Goal: Transaction & Acquisition: Purchase product/service

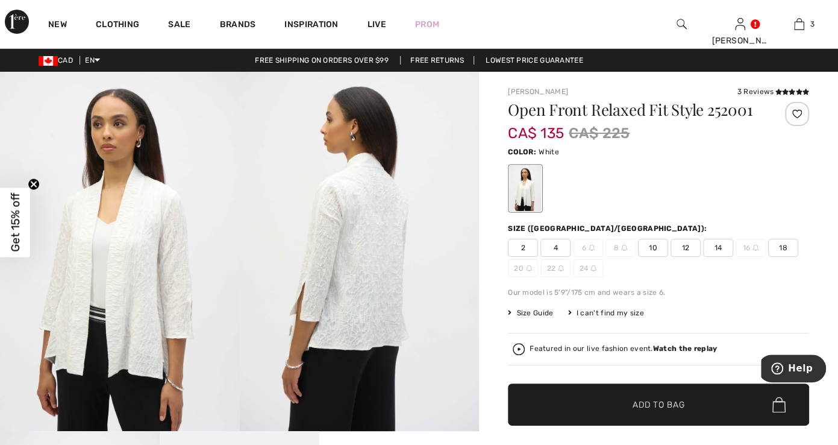
click at [677, 24] on img at bounding box center [682, 24] width 10 height 14
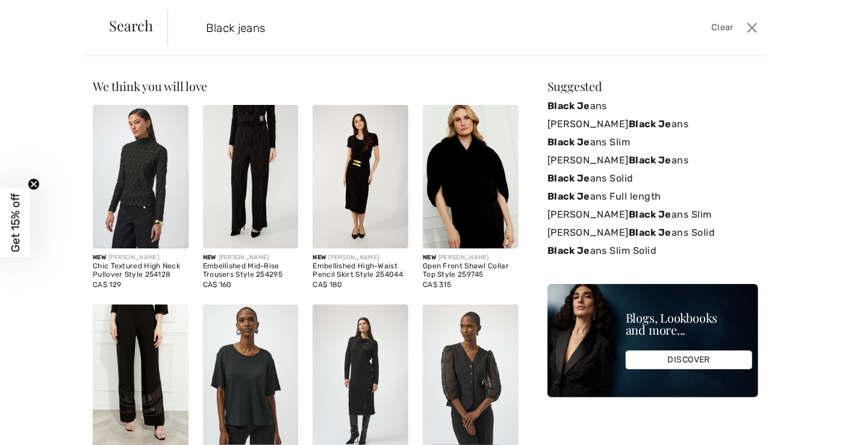
type input "Black jeans"
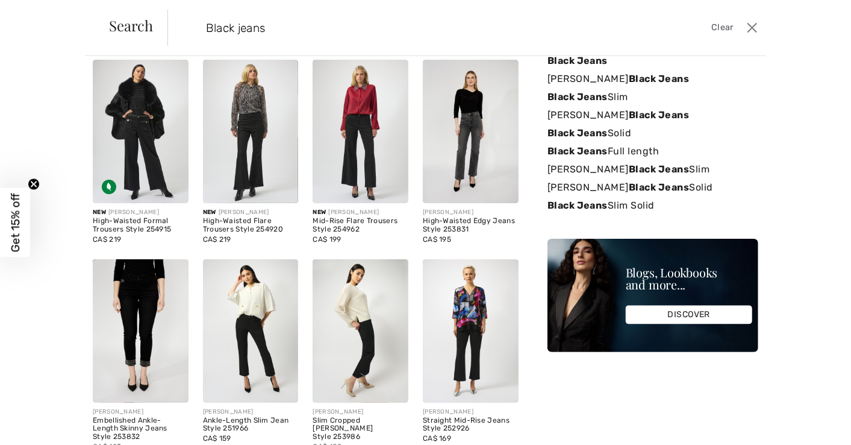
scroll to position [110, 0]
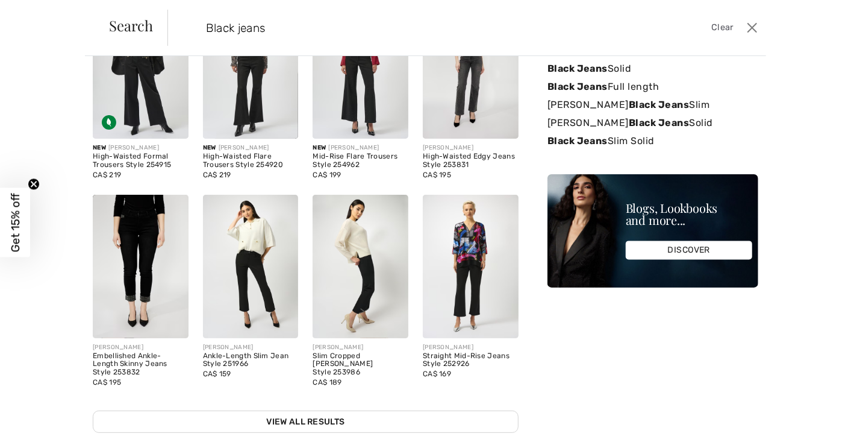
click at [463, 274] on img at bounding box center [471, 266] width 96 height 143
click at [455, 240] on img at bounding box center [471, 266] width 96 height 143
click at [461, 247] on img at bounding box center [471, 266] width 96 height 143
click at [461, 248] on img at bounding box center [471, 266] width 96 height 143
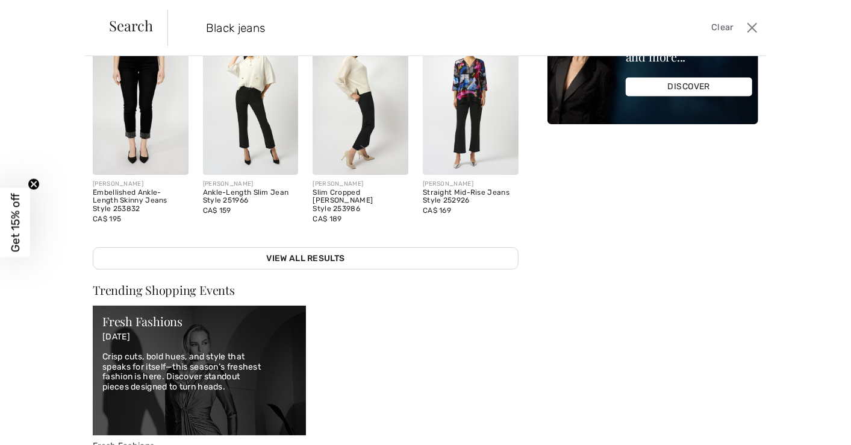
scroll to position [65, 0]
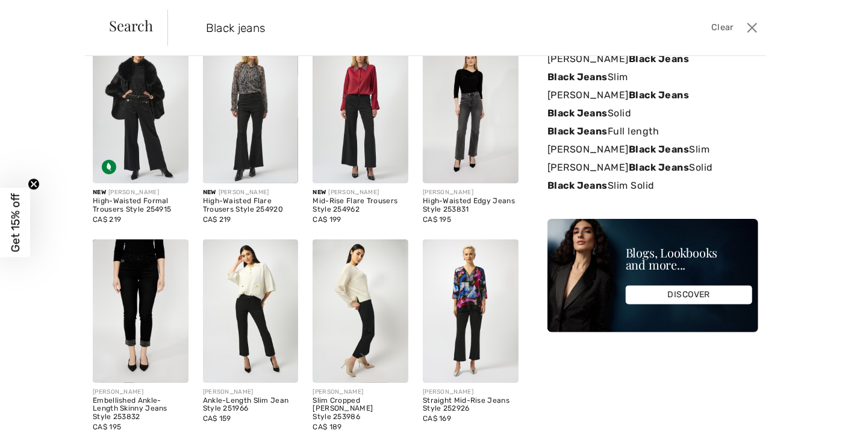
click at [466, 287] on img at bounding box center [471, 310] width 96 height 143
click at [462, 287] on img at bounding box center [471, 310] width 96 height 143
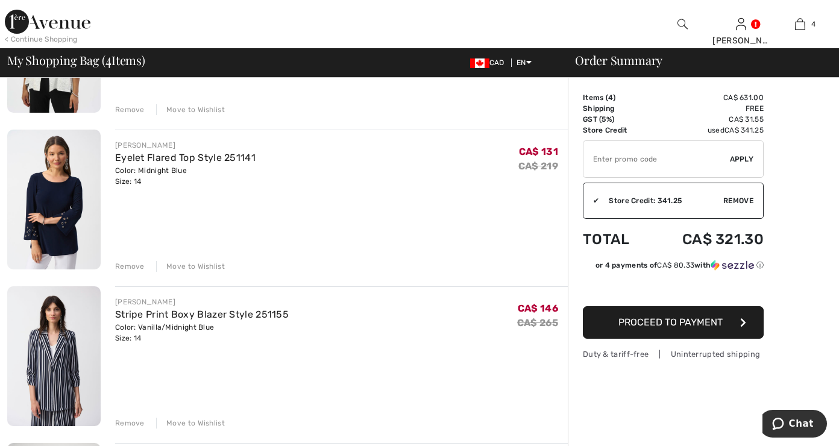
scroll to position [220, 0]
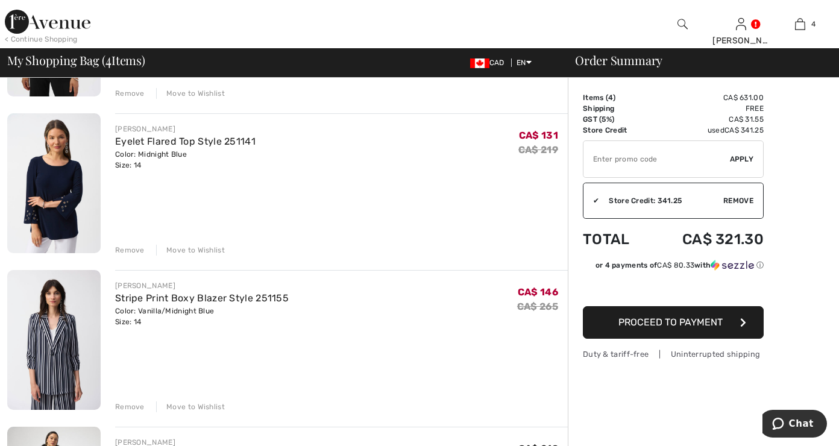
click at [127, 402] on div "Remove" at bounding box center [130, 406] width 30 height 11
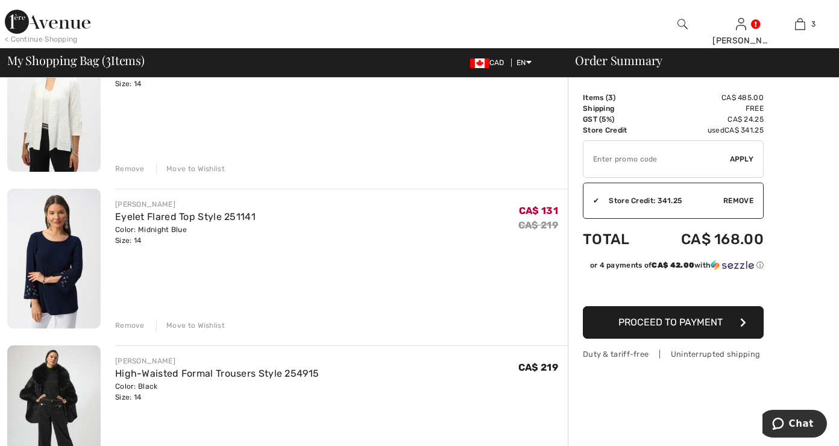
scroll to position [93, 0]
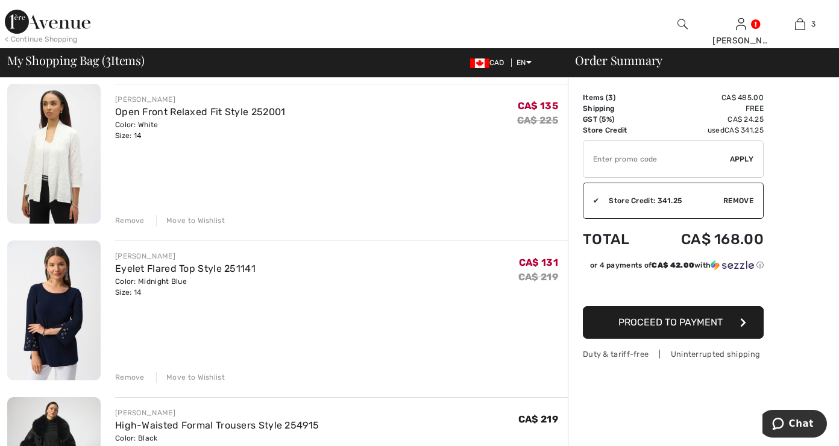
click at [126, 372] on div "Remove" at bounding box center [130, 377] width 30 height 11
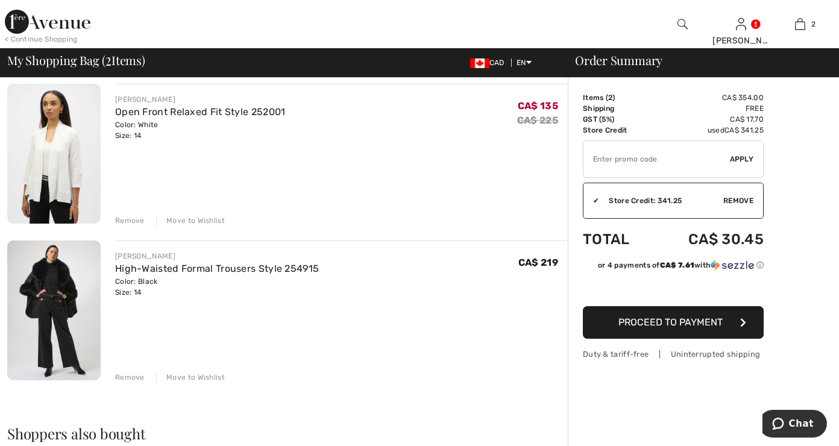
click at [681, 318] on span "Proceed to Payment" at bounding box center [670, 321] width 104 height 11
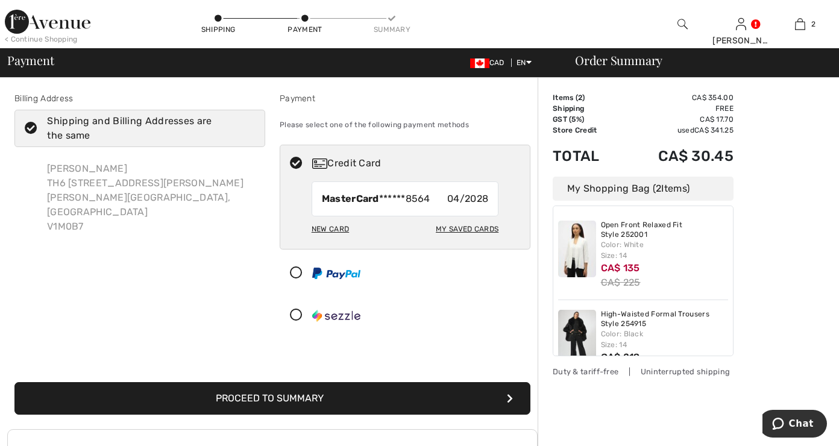
click at [333, 391] on button "Proceed to Summary" at bounding box center [272, 398] width 516 height 33
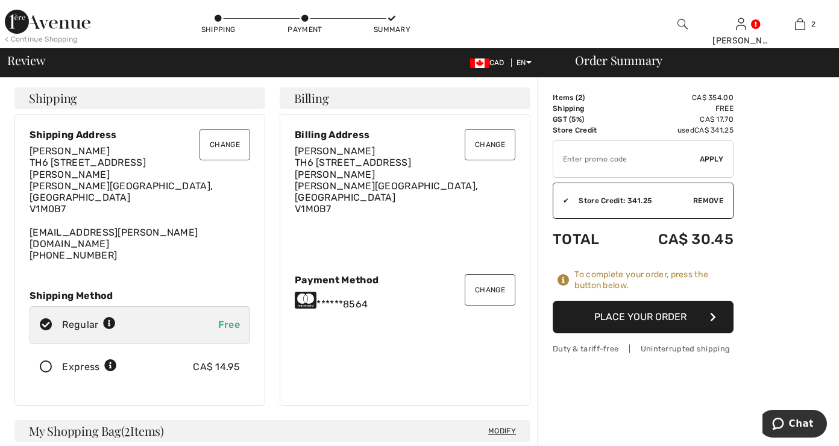
click at [616, 312] on button "Place Your Order" at bounding box center [643, 317] width 181 height 33
